Goal: Transaction & Acquisition: Download file/media

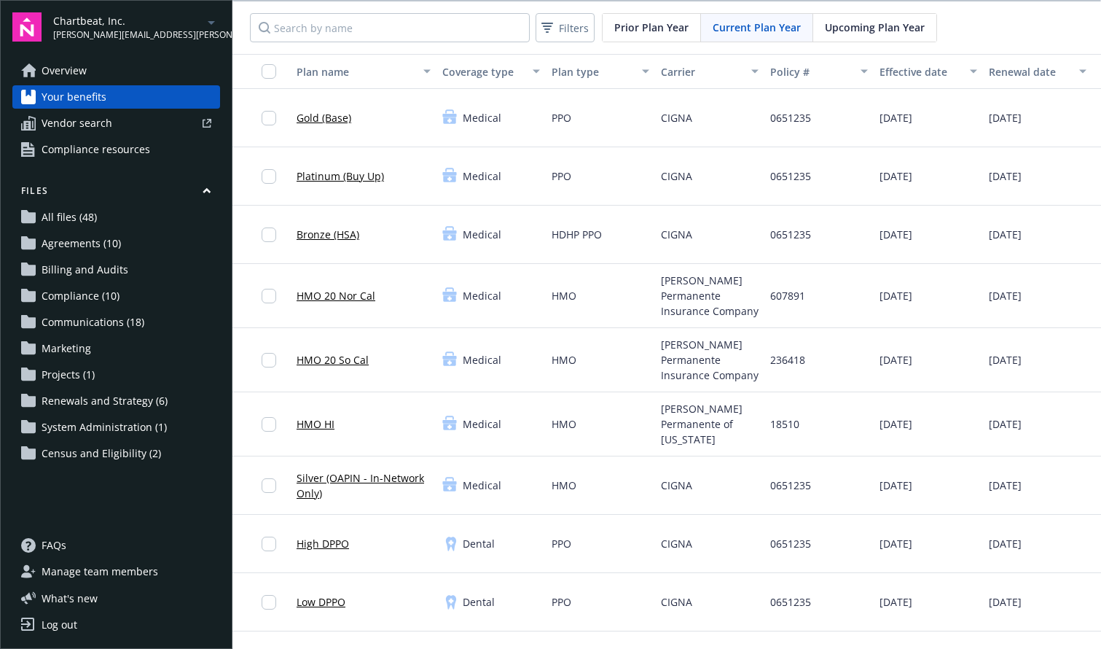
click at [89, 238] on span "Agreements (10)" at bounding box center [81, 243] width 79 height 23
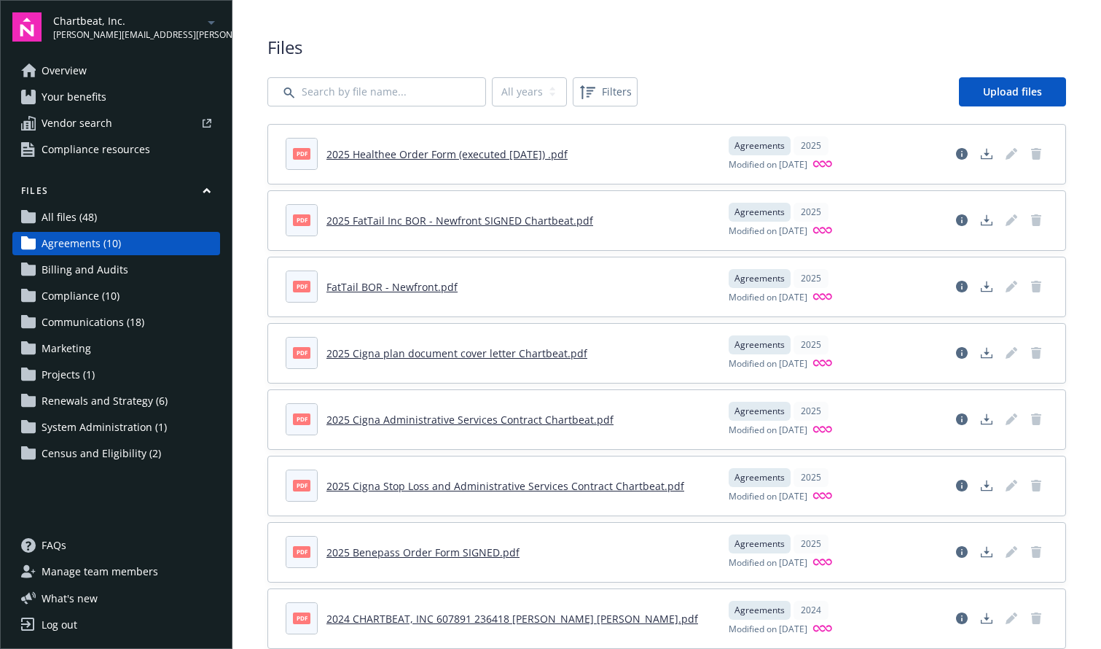
click at [522, 417] on link "2025 Cigna Administrative Services Contract Chartbeat.pdf" at bounding box center [469, 419] width 287 height 14
click at [606, 487] on link "2025 Cigna Stop Loss and Administrative Services Contract Chartbeat.pdf" at bounding box center [505, 486] width 358 height 14
click at [0, 0] on div "Chartbeat, Inc. tiffany.peacock@chartbeat.com Overview Your benefits Vendor sea…" at bounding box center [550, 324] width 1101 height 649
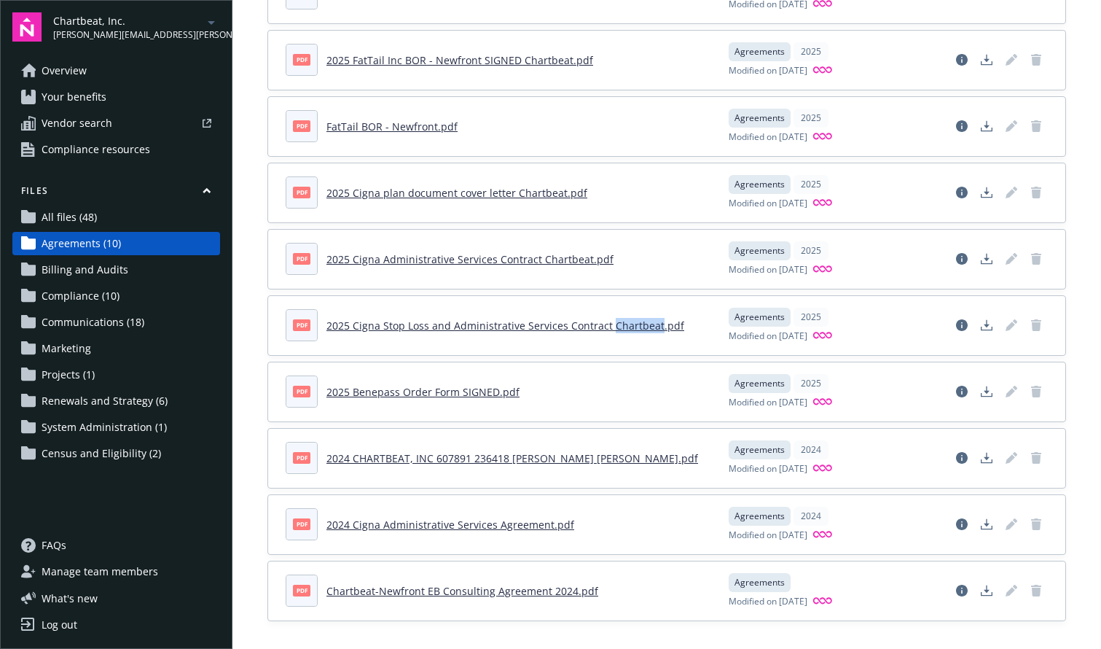
scroll to position [168, 0]
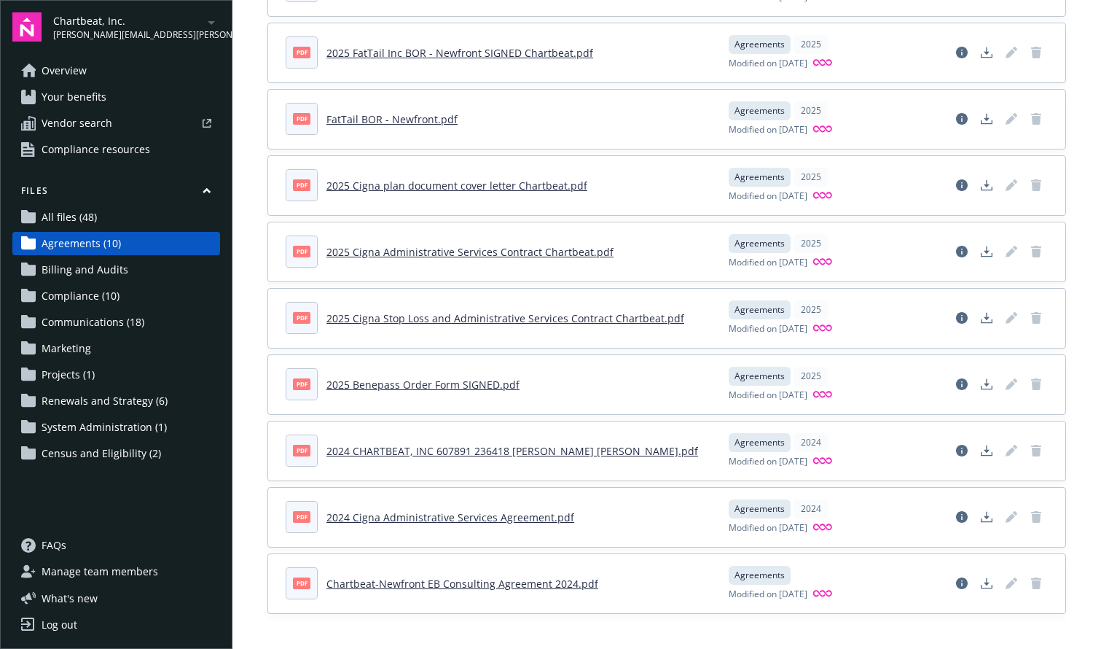
click at [496, 517] on link "2024 Cigna Administrative Services Agreement.pdf" at bounding box center [450, 517] width 248 height 14
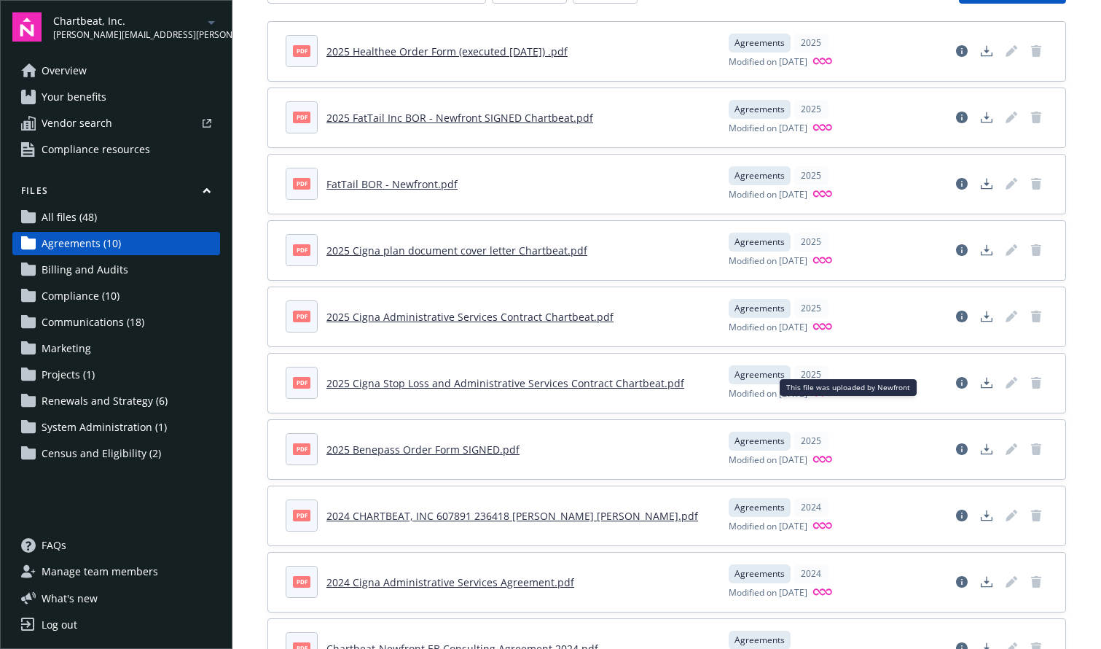
scroll to position [0, 0]
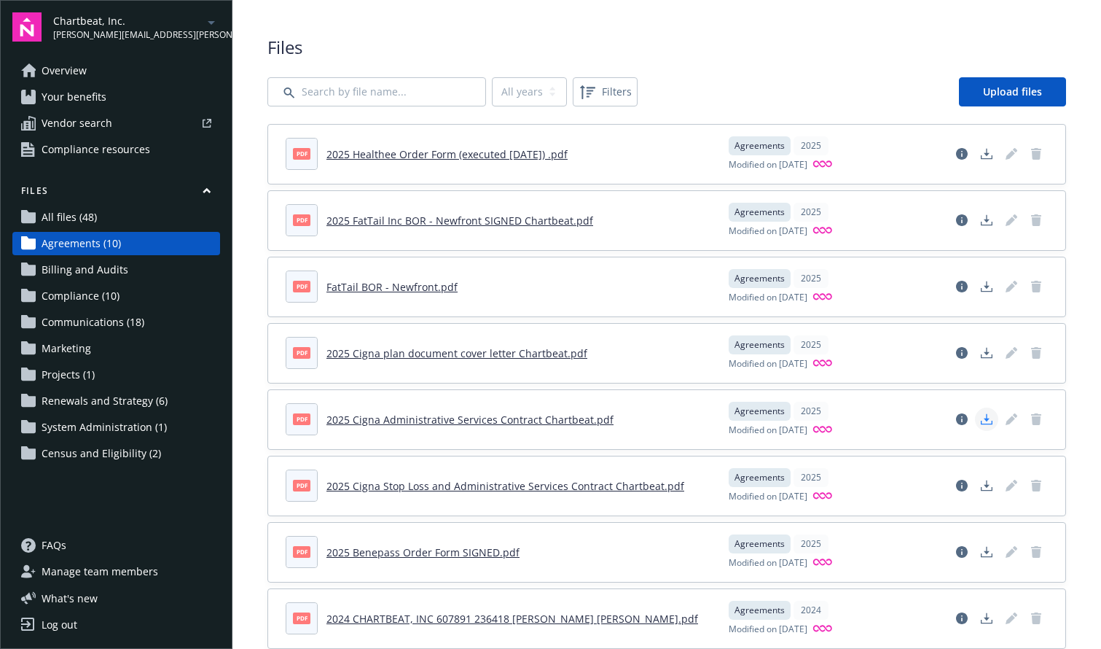
click at [981, 423] on icon "Download document" at bounding box center [987, 422] width 12 height 4
